Goal: Task Accomplishment & Management: Manage account settings

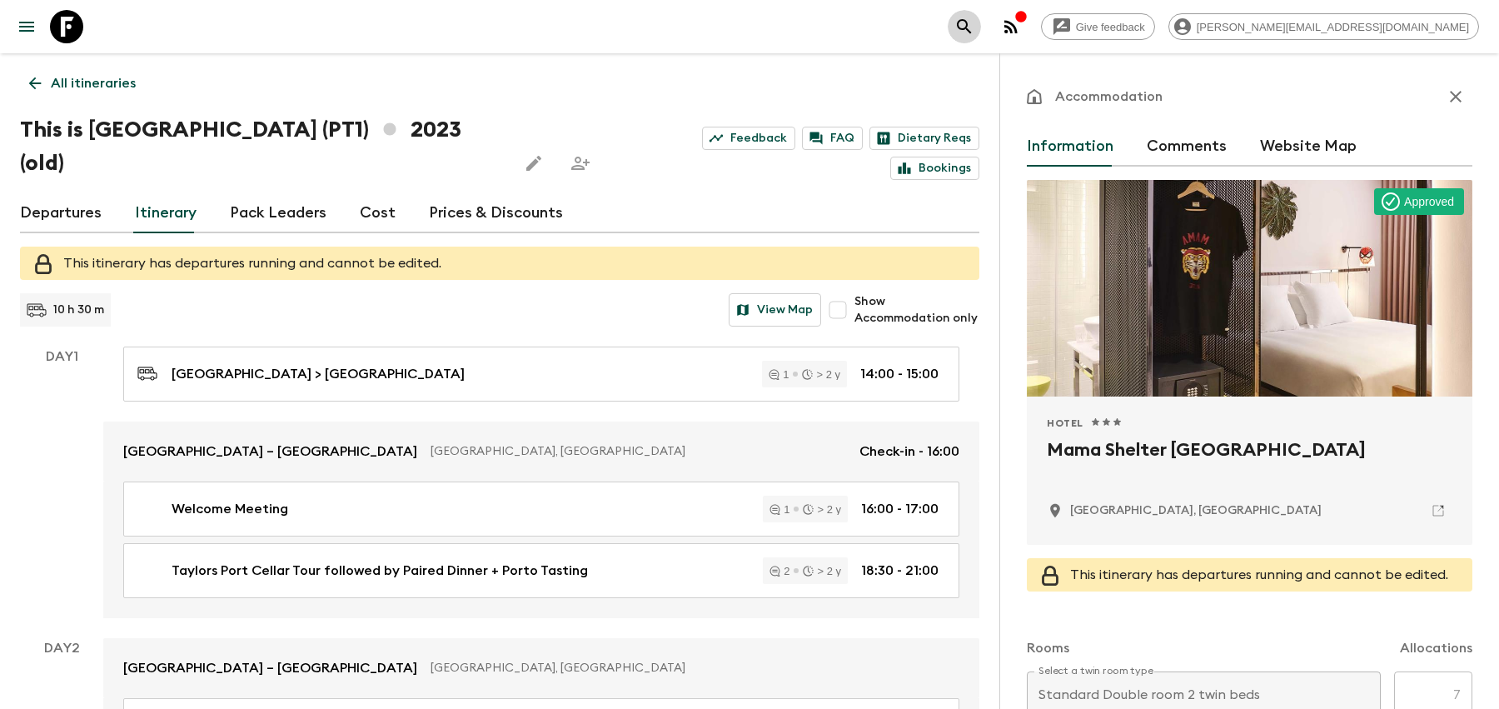
click at [971, 26] on icon "search adventures" at bounding box center [964, 26] width 14 height 14
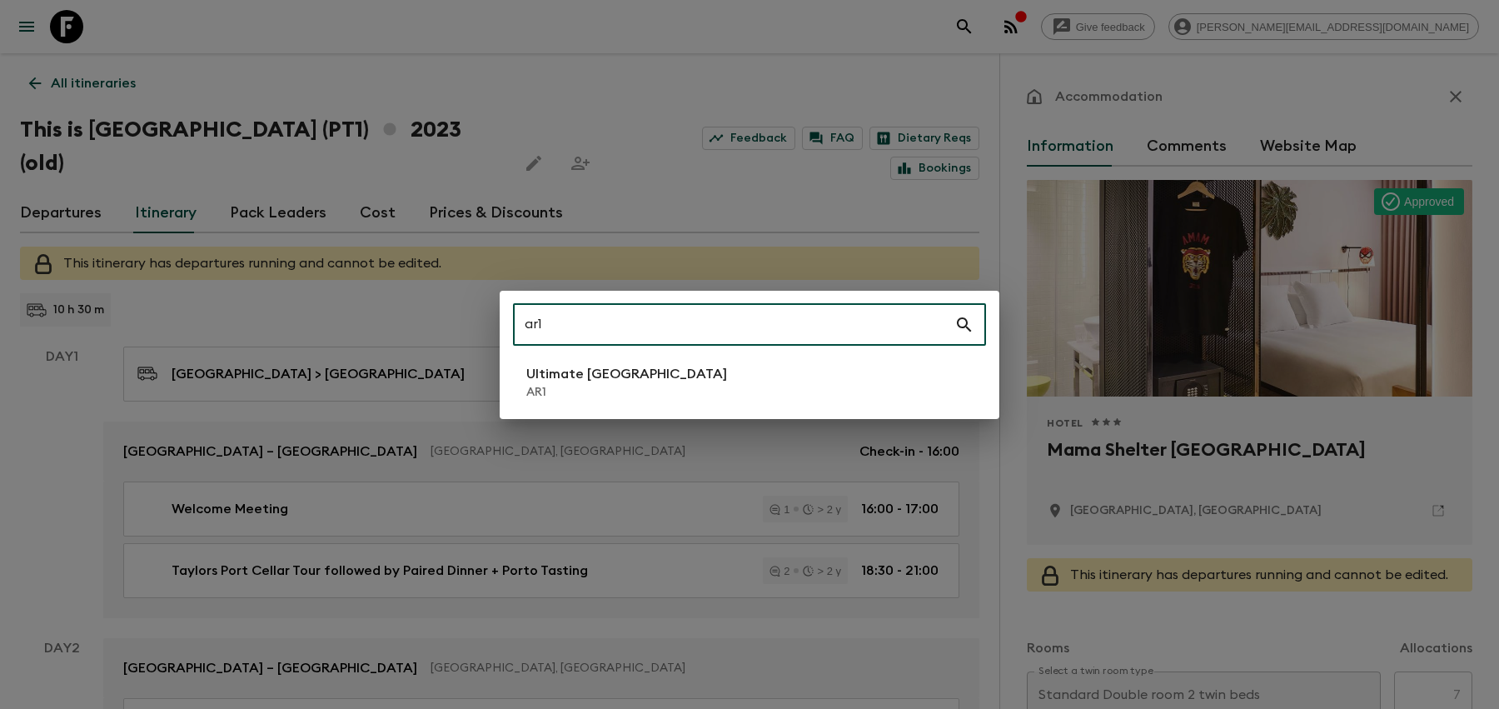
type input "ar1"
click at [585, 392] on p "AR1" at bounding box center [626, 392] width 201 height 17
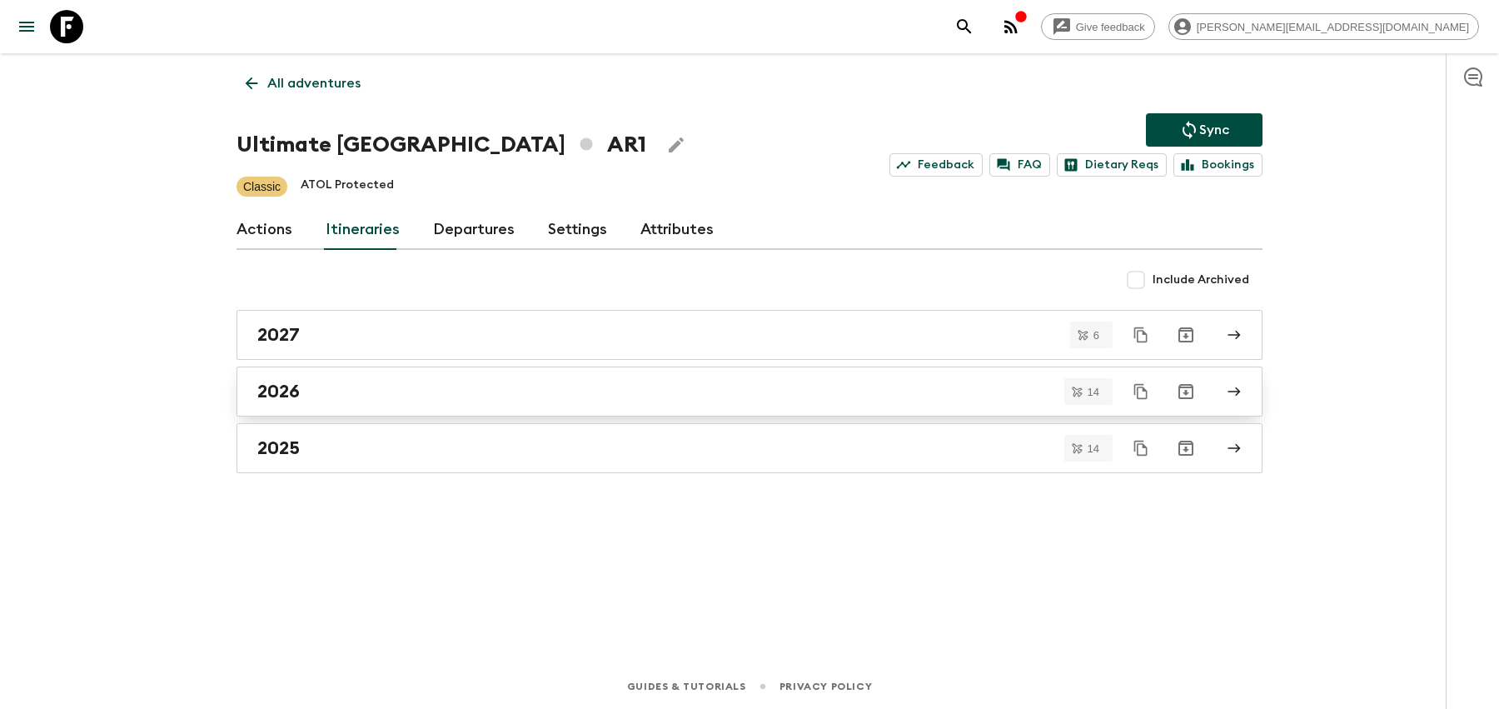
click at [369, 396] on div "2026" at bounding box center [733, 392] width 953 height 22
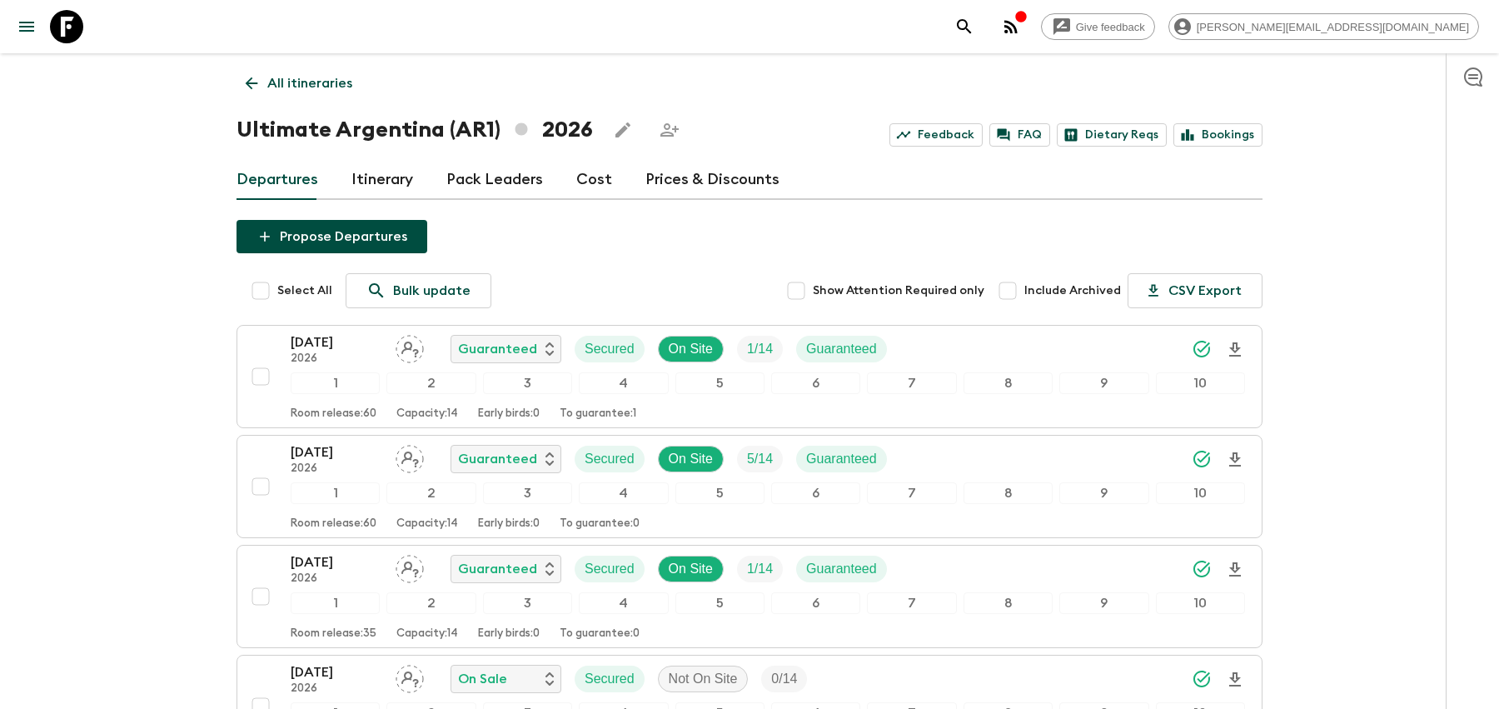
click at [308, 77] on p "All itineraries" at bounding box center [309, 83] width 85 height 20
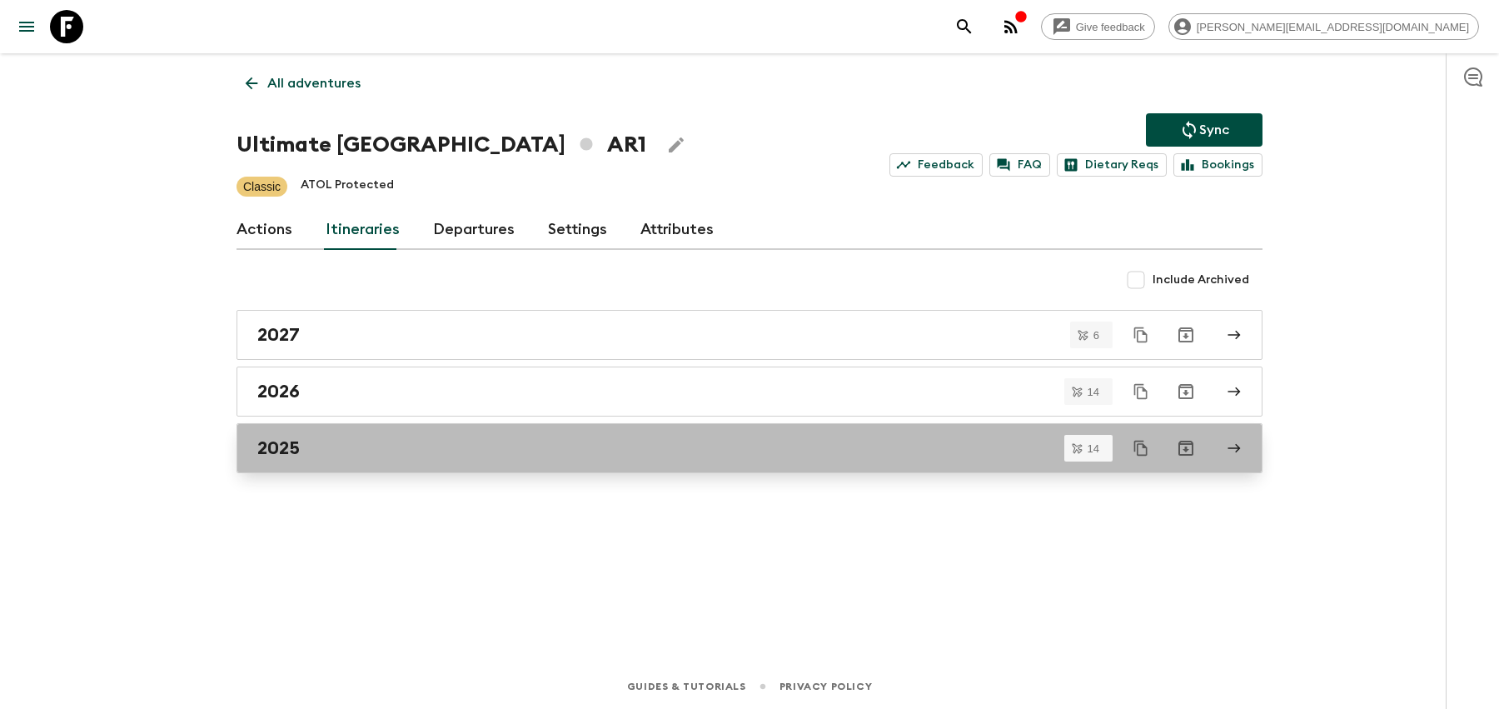
click at [338, 448] on div "2025" at bounding box center [733, 448] width 953 height 22
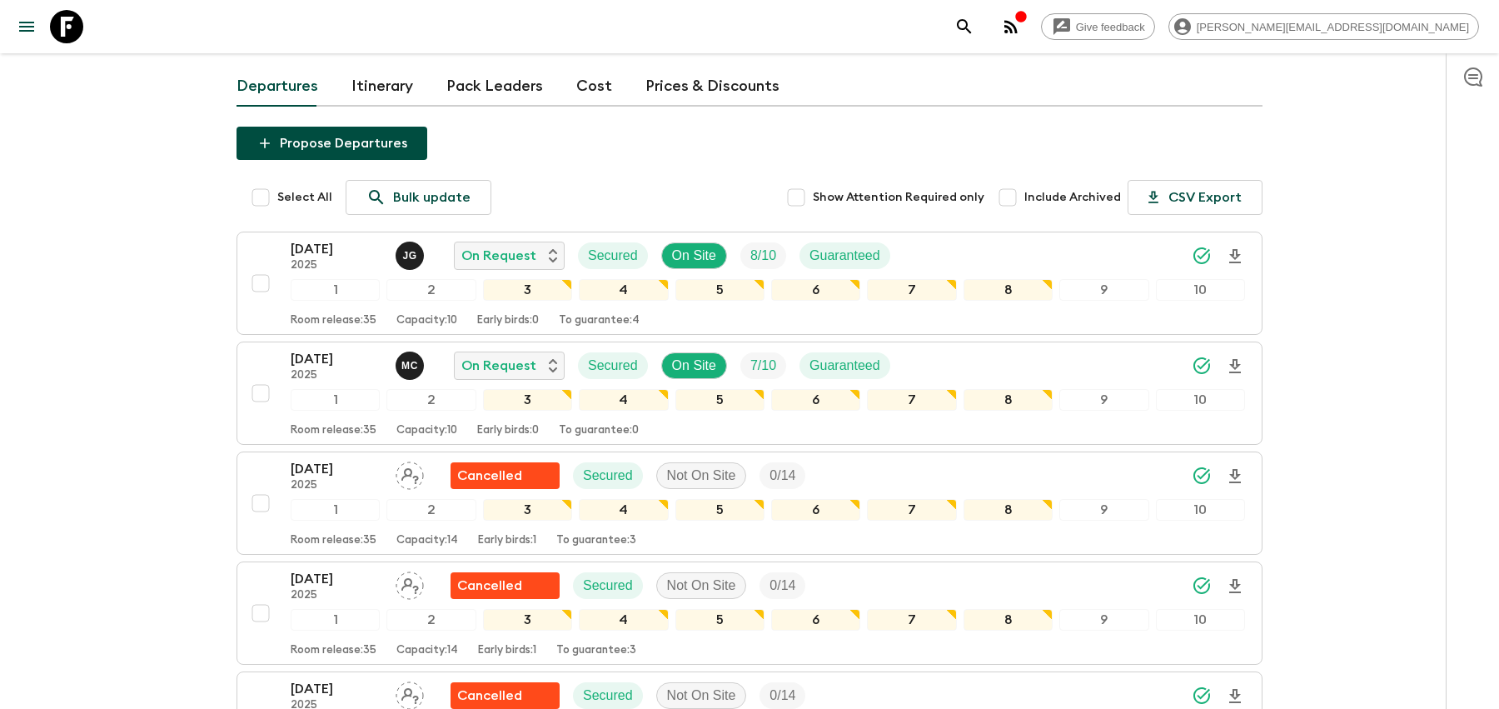
scroll to position [104, 0]
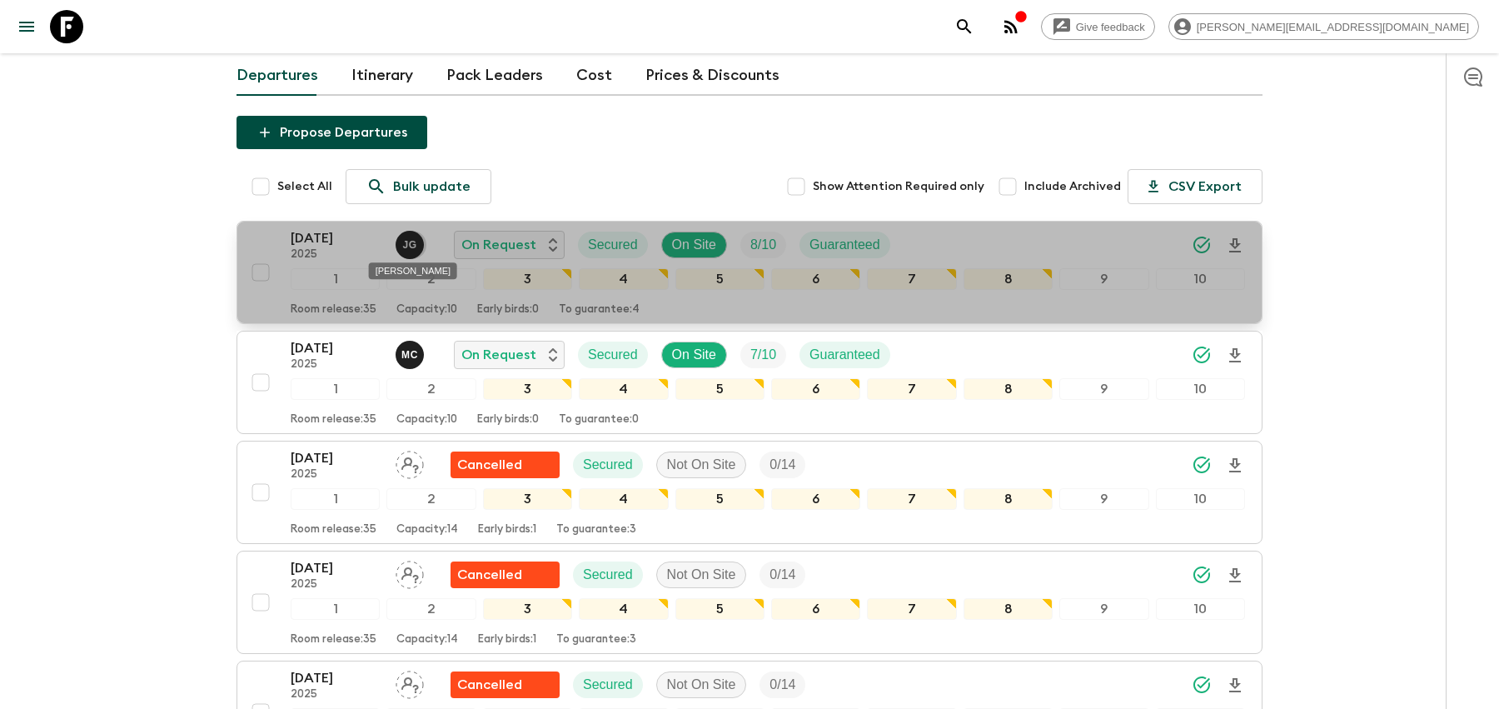
click at [408, 247] on p "[PERSON_NAME]" at bounding box center [409, 244] width 14 height 13
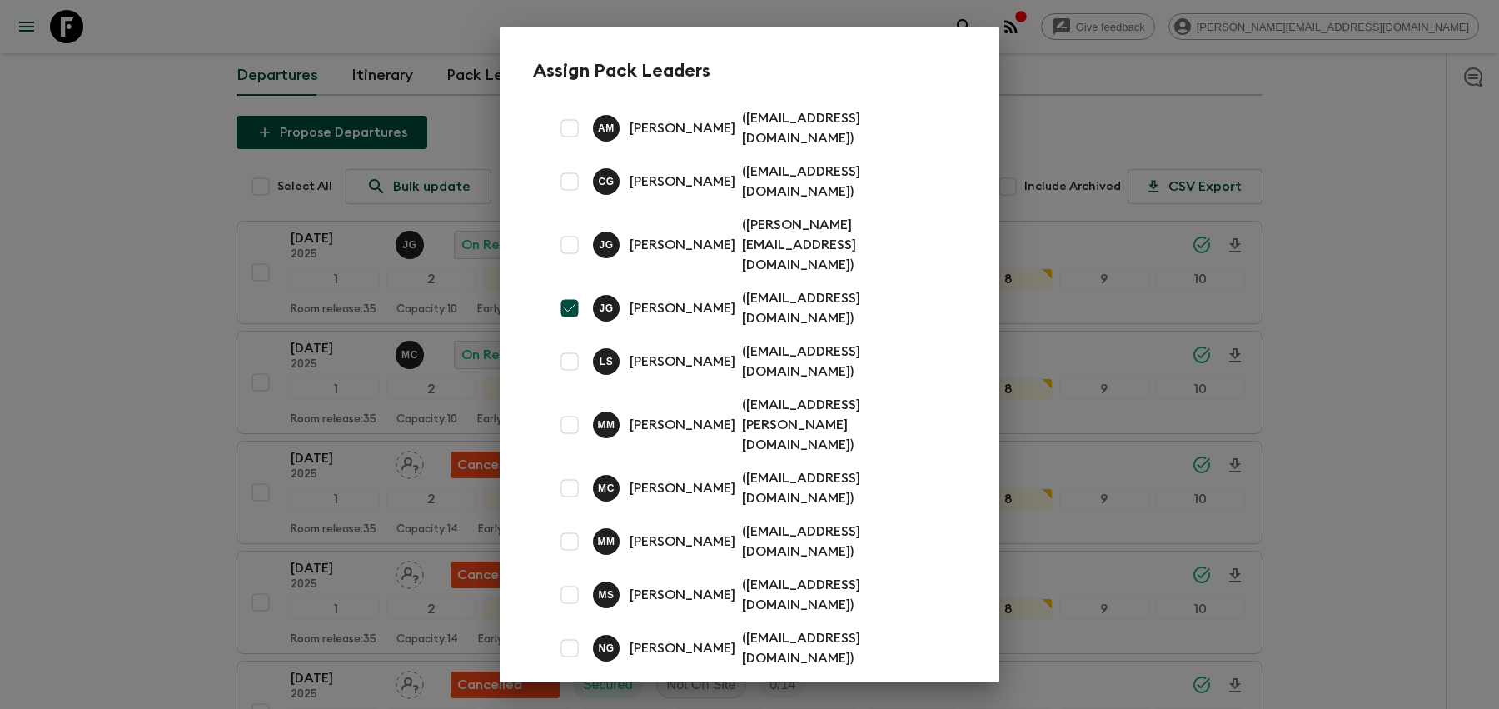
click at [267, 290] on div "Assign Pack Leaders A M [PERSON_NAME] ( [EMAIL_ADDRESS][DOMAIN_NAME] ) C G [PER…" at bounding box center [749, 354] width 1499 height 709
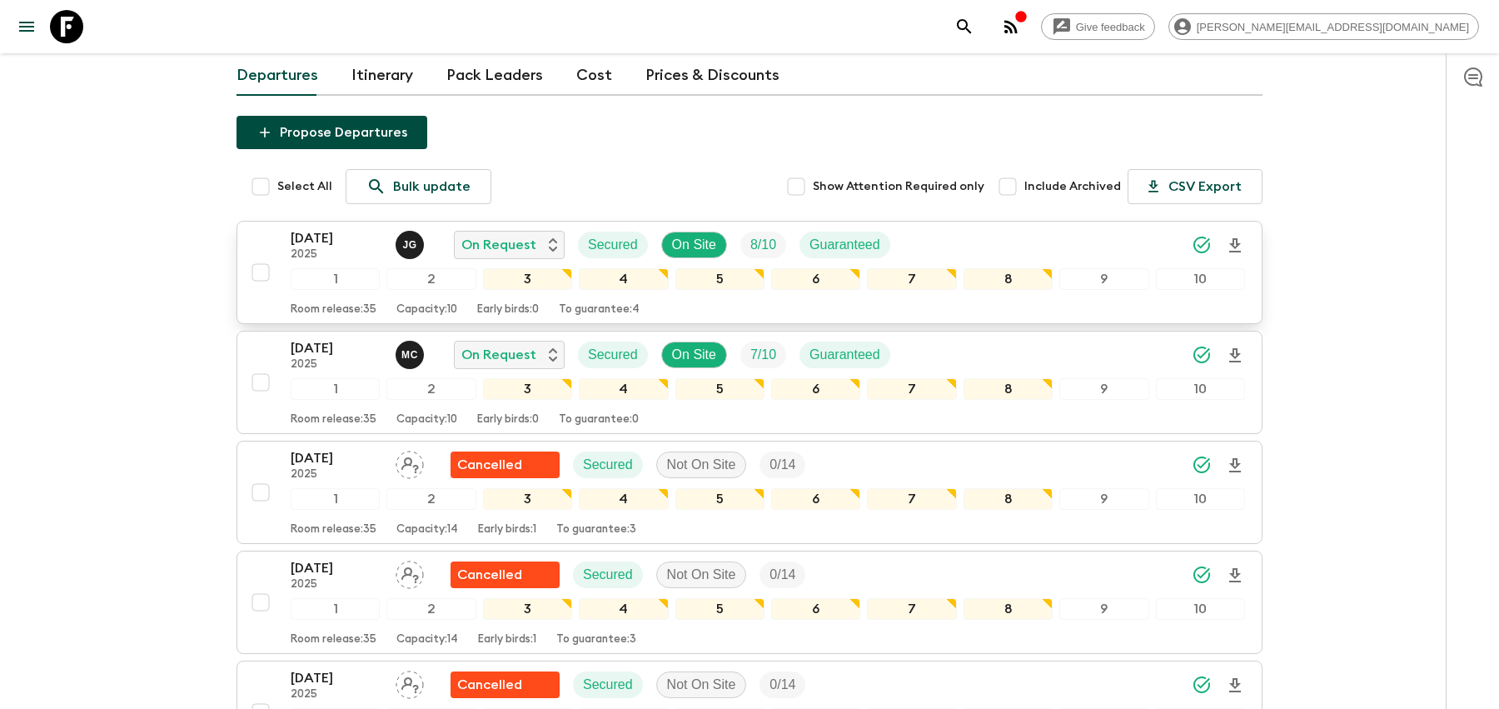
click at [1008, 247] on div "[DATE] 2025 [PERSON_NAME] On Request Secured On Site 8 / 10 Guaranteed" at bounding box center [768, 244] width 955 height 33
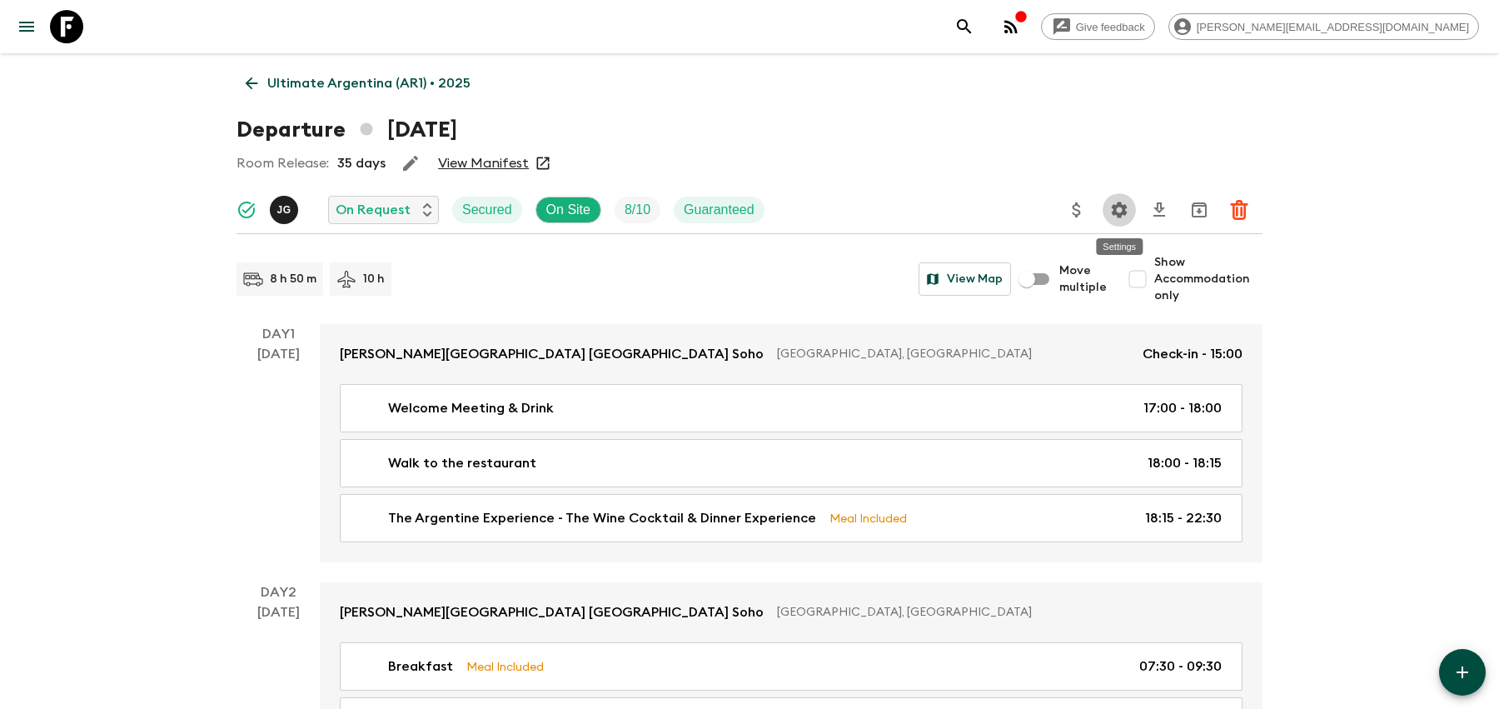
click at [1116, 213] on icon "Settings" at bounding box center [1120, 210] width 16 height 16
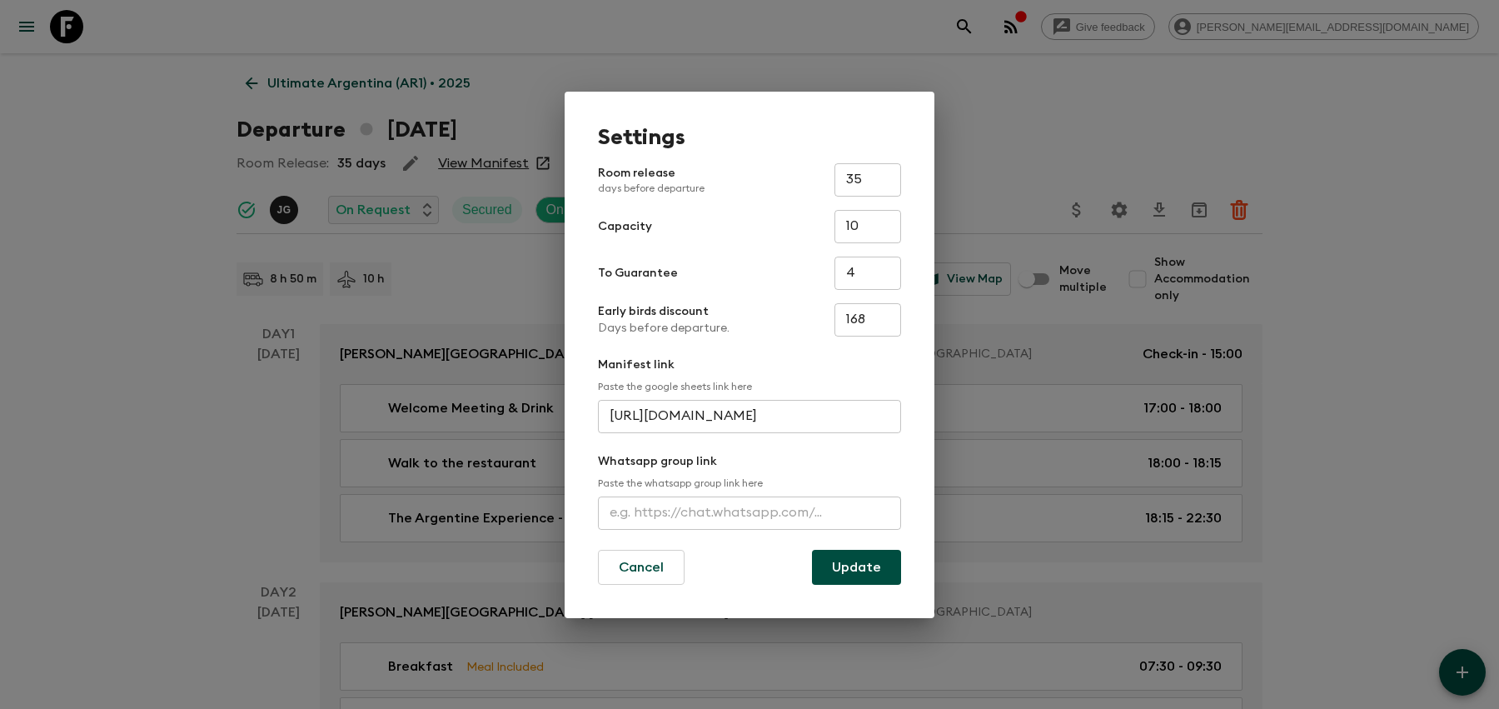
click at [481, 279] on div "Settings Room release days before departure 35 ​ Capacity 10 ​ To Guarantee 4 ​…" at bounding box center [749, 354] width 1499 height 709
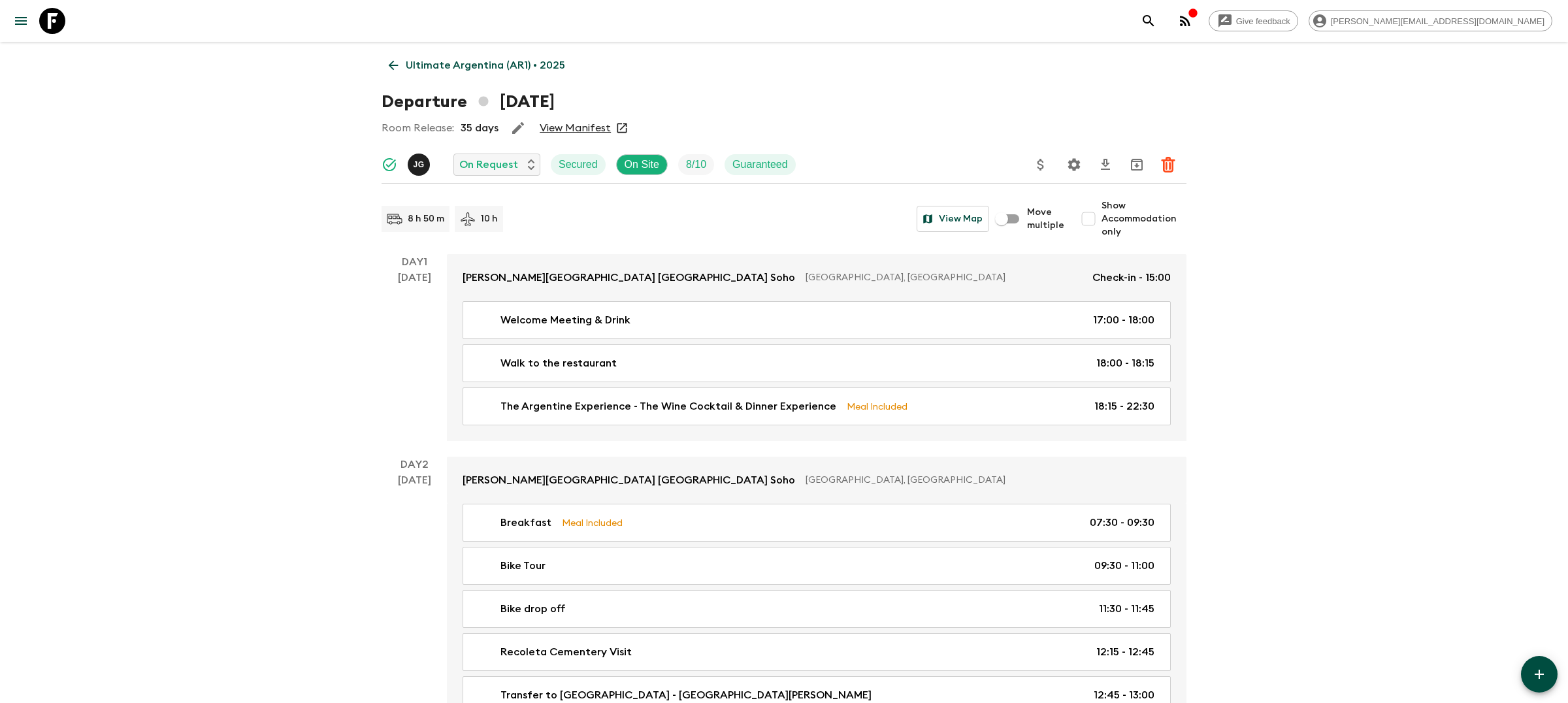
click at [1073, 166] on icon "Settings" at bounding box center [1074, 165] width 16 height 16
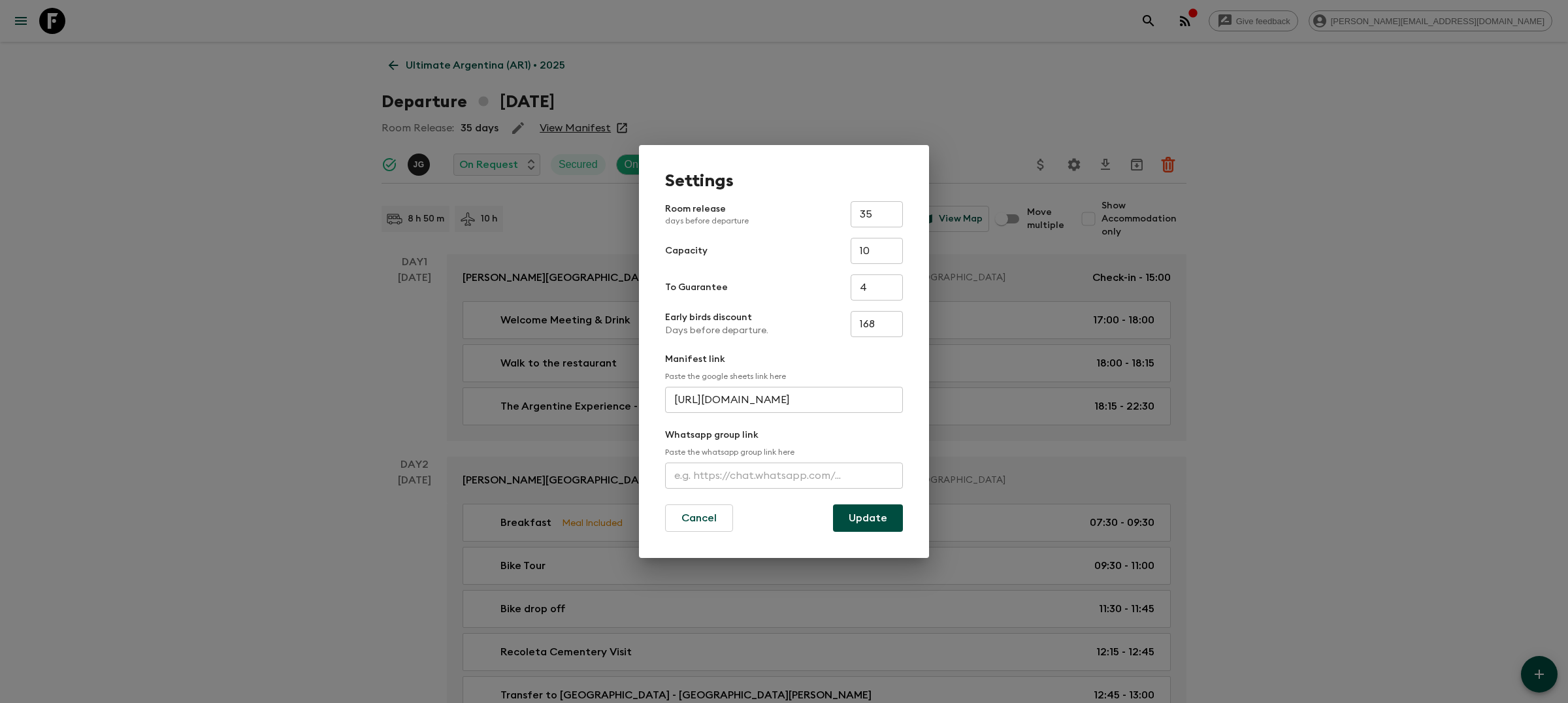
click at [735, 474] on input "text" at bounding box center [784, 475] width 238 height 26
click at [420, 170] on div "Settings Room release days before departure 35 ​ Capacity 10 ​ To Guarantee 4 ​…" at bounding box center [784, 352] width 1568 height 703
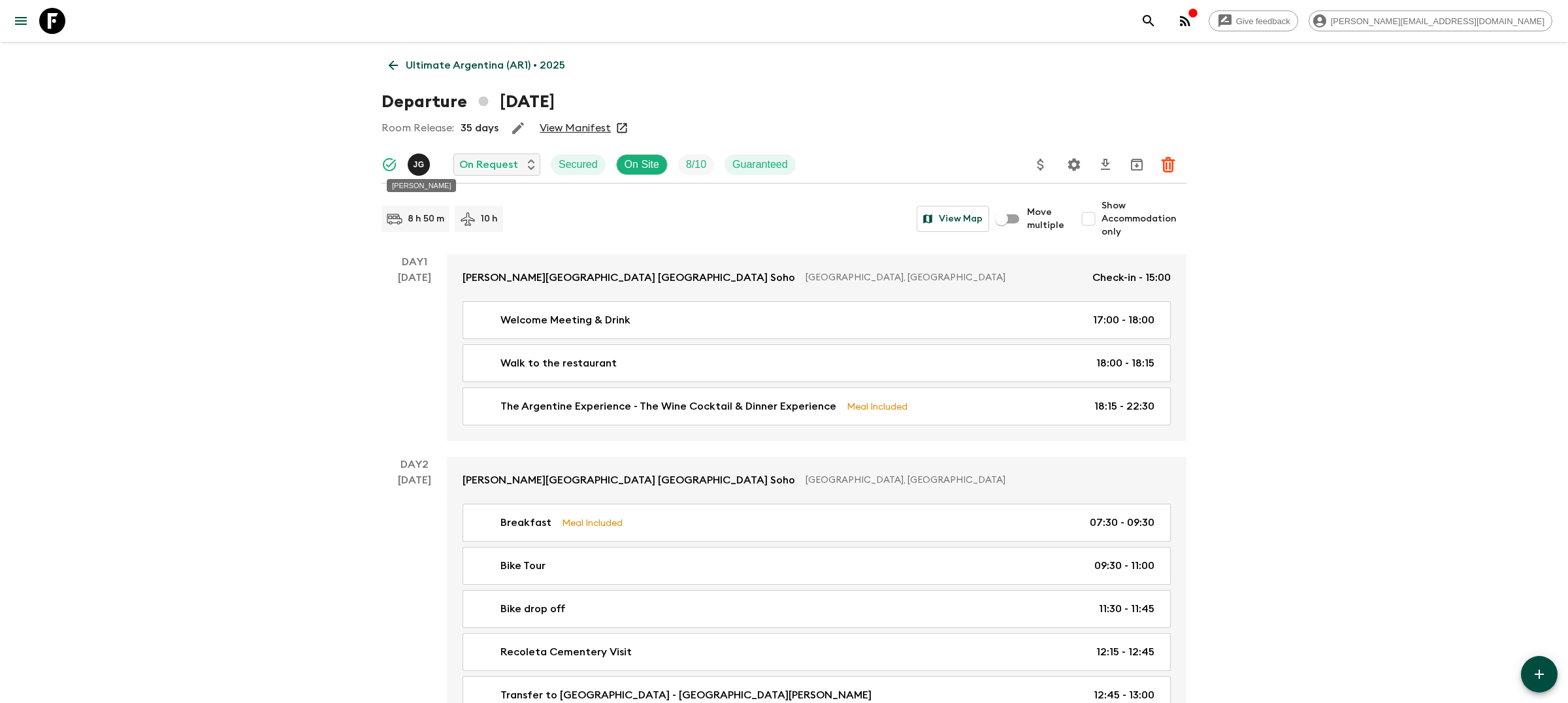
click at [418, 170] on div "[PERSON_NAME]" at bounding box center [421, 182] width 72 height 24
click at [417, 162] on p "[PERSON_NAME]" at bounding box center [418, 164] width 11 height 10
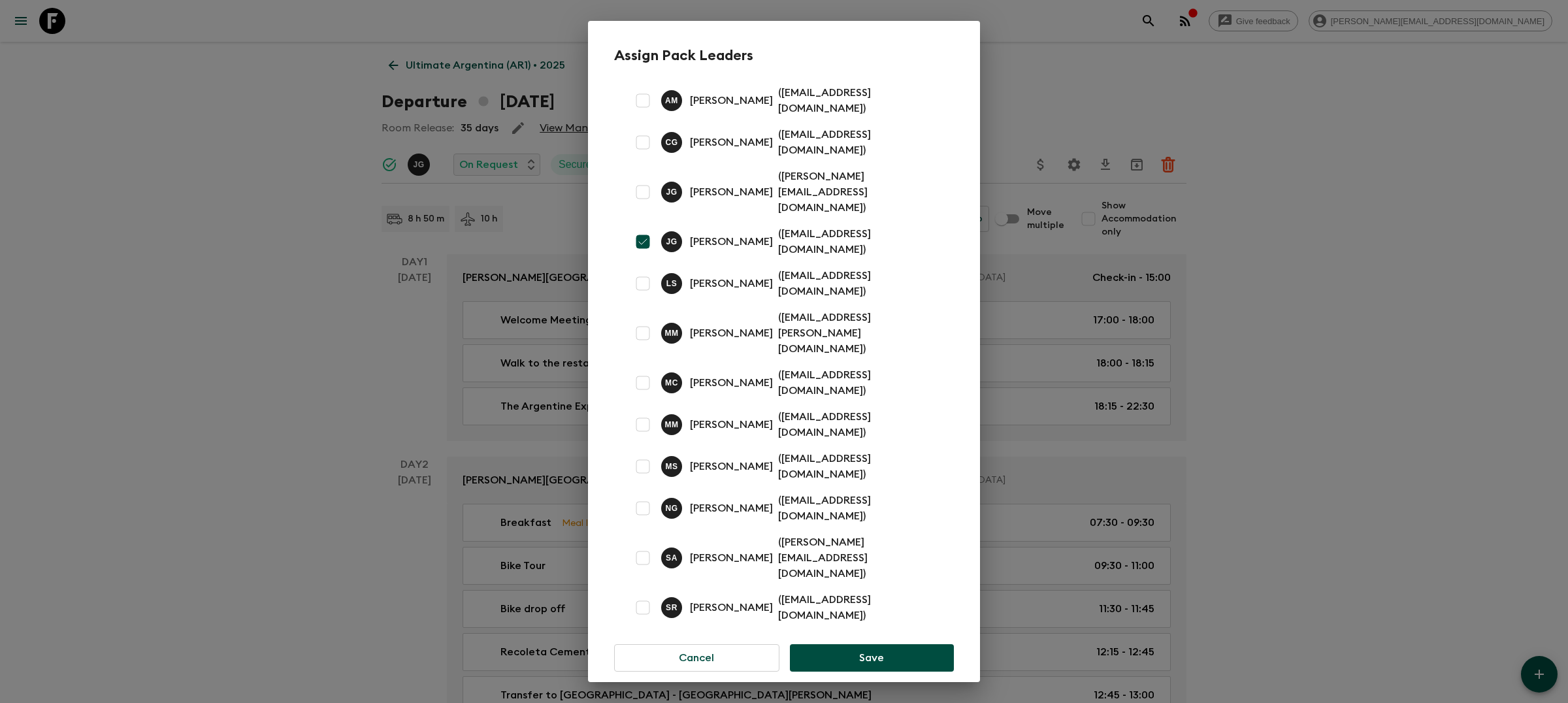
click at [1176, 218] on div "Assign Pack Leaders A M [PERSON_NAME] ( [EMAIL_ADDRESS][DOMAIN_NAME] ) C G [PER…" at bounding box center [784, 352] width 1568 height 703
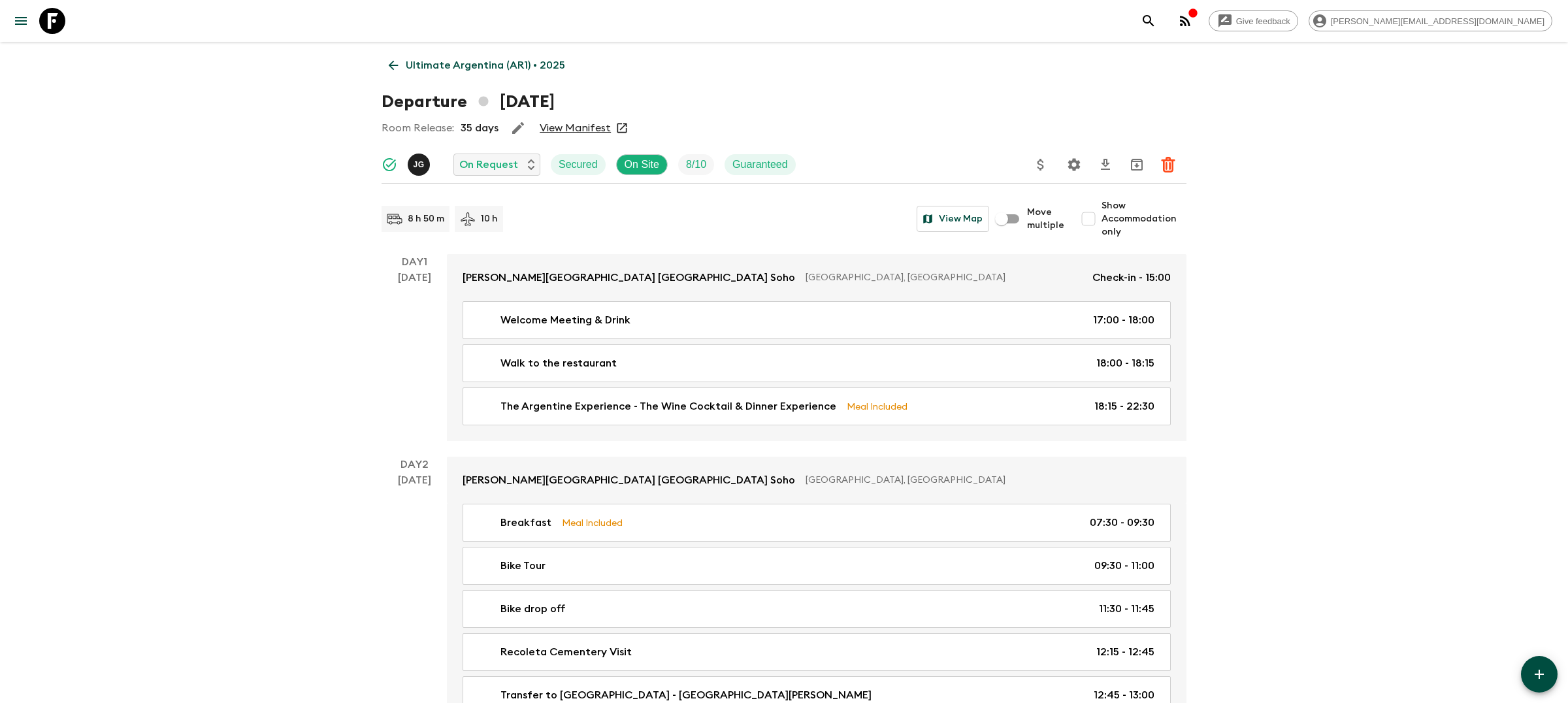
click at [1064, 163] on button "Settings" at bounding box center [1074, 164] width 26 height 26
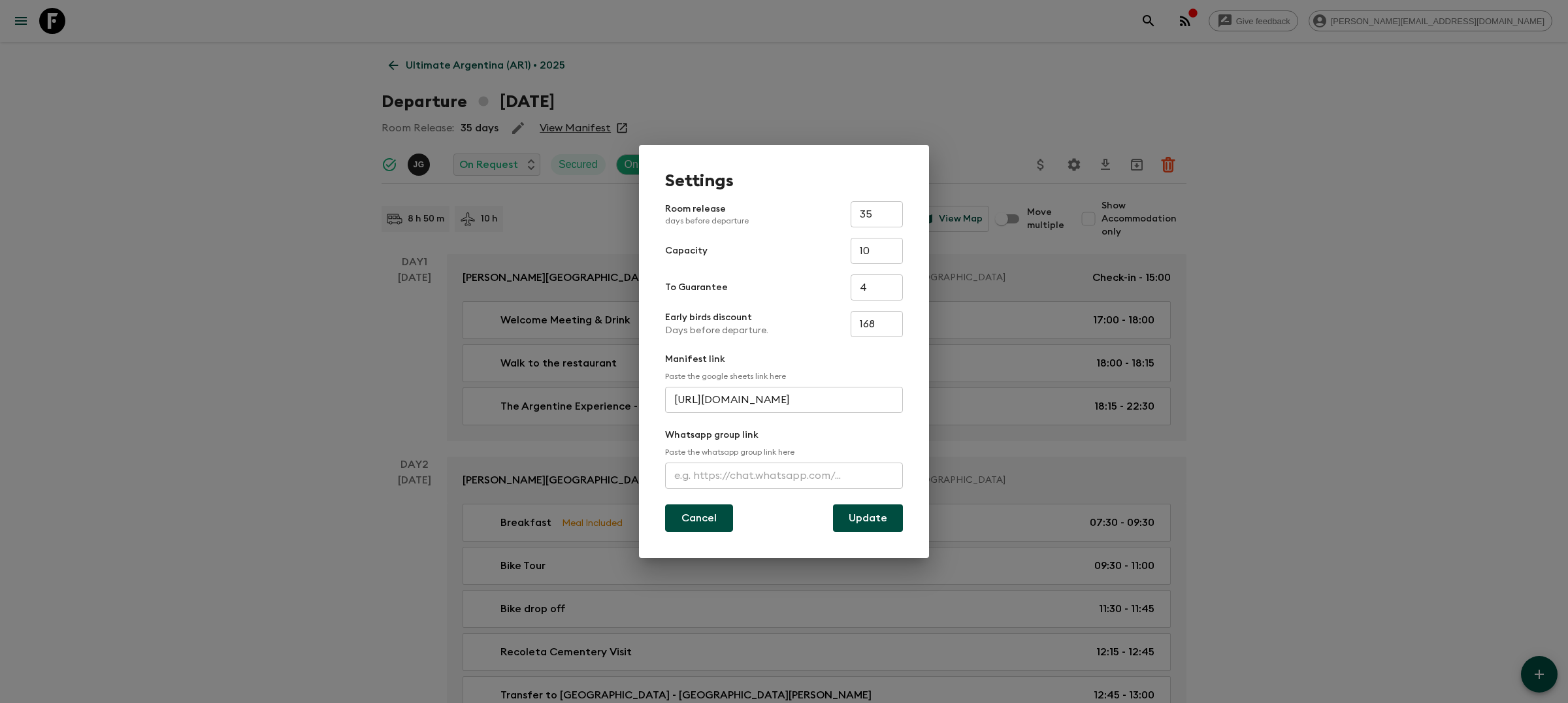
click at [701, 520] on button "Cancel" at bounding box center [699, 518] width 68 height 27
